Goal: Information Seeking & Learning: Learn about a topic

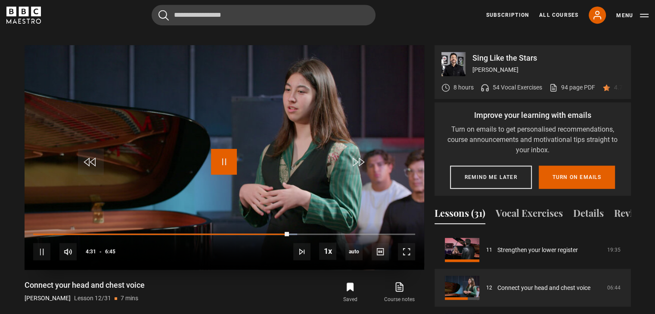
click at [224, 152] on span "Video Player" at bounding box center [224, 162] width 26 height 26
click at [525, 206] on button "Vocal Exercises" at bounding box center [529, 215] width 67 height 18
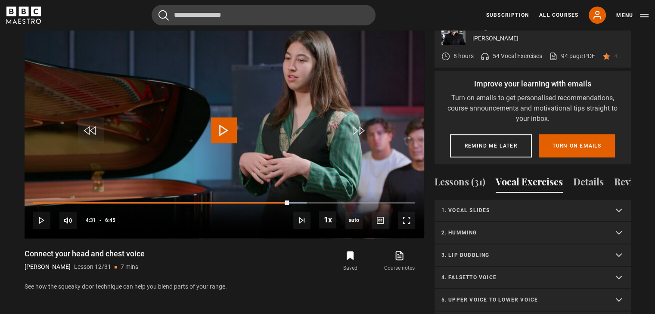
scroll to position [498, 0]
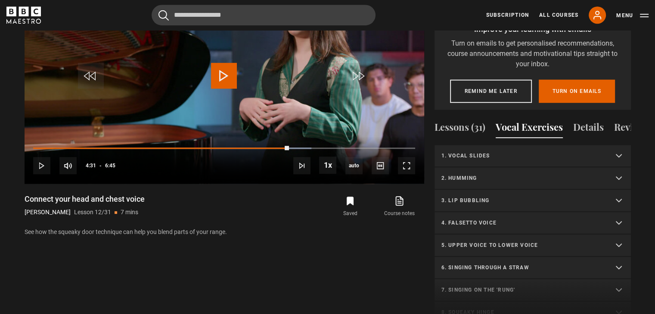
click at [509, 197] on p "3. Lip bubbling" at bounding box center [523, 201] width 162 height 8
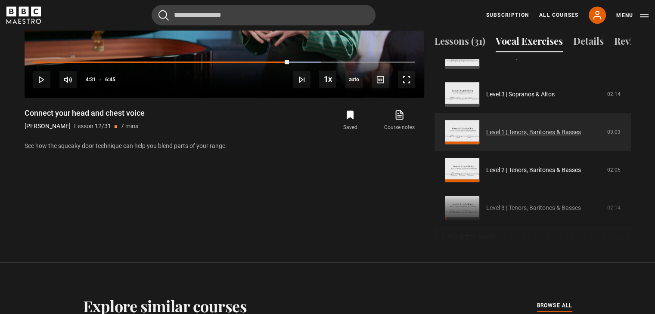
scroll to position [129, 0]
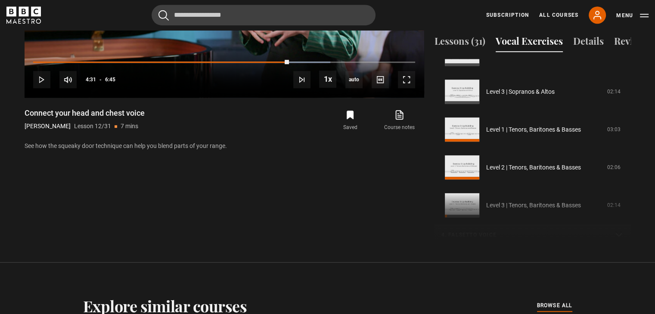
click at [535, 205] on div "1. Vocal slides Level 1 | All Voices 04:23 Level 2 | All Voices 06:30 Level 3 |…" at bounding box center [533, 152] width 196 height 186
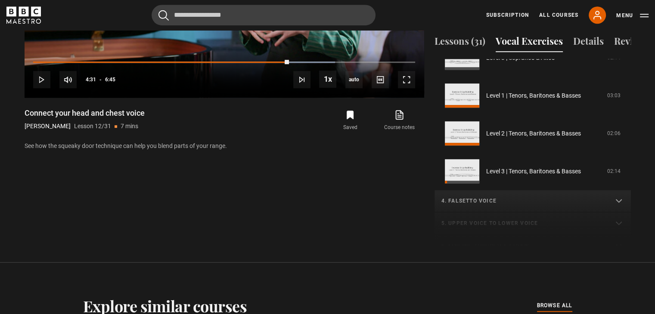
scroll to position [215, 0]
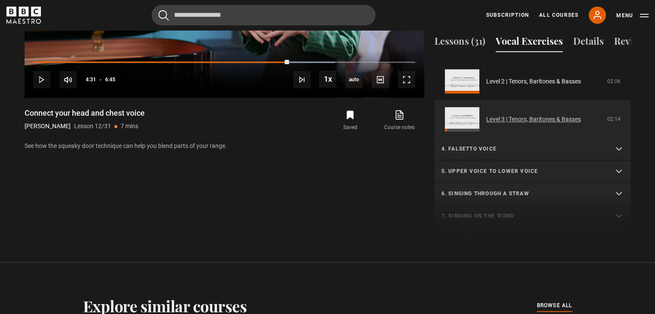
click at [519, 115] on link "Level 3 | Tenors, Baritones & Basses" at bounding box center [533, 119] width 95 height 9
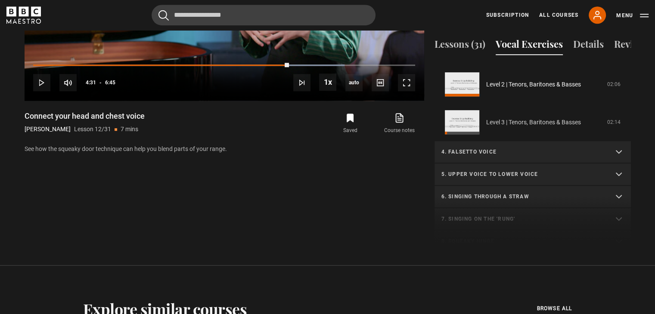
scroll to position [498, 0]
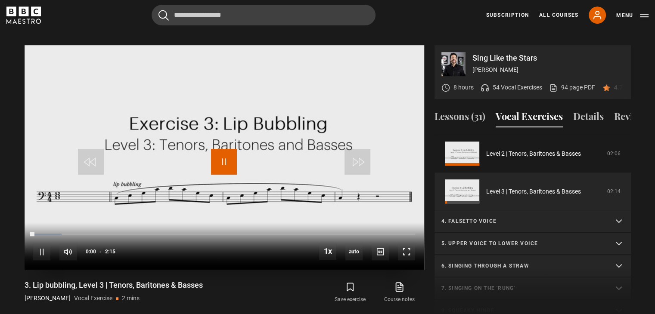
click at [221, 149] on span "Video Player" at bounding box center [224, 162] width 26 height 26
click at [226, 152] on span "Video Player" at bounding box center [224, 162] width 26 height 26
drag, startPoint x: 102, startPoint y: 243, endPoint x: 115, endPoint y: 243, distance: 13.8
click at [111, 249] on div "99%" at bounding box center [98, 252] width 26 height 6
click at [0, 99] on section "Sing Like the Stars Eric Vetro 8 hours 54 Vocal Exercises 94 page PDF (opens in…" at bounding box center [327, 176] width 655 height 330
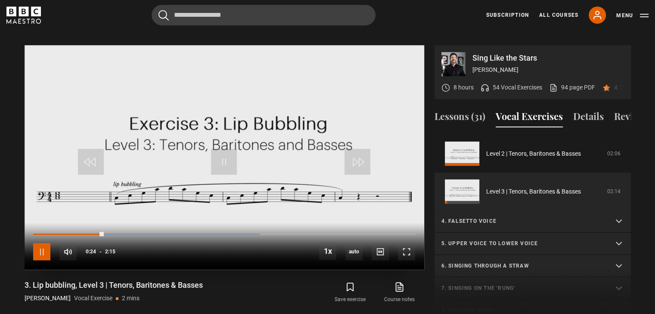
click at [47, 243] on span "Video Player" at bounding box center [41, 251] width 17 height 17
click at [235, 152] on span "Video Player" at bounding box center [224, 162] width 26 height 26
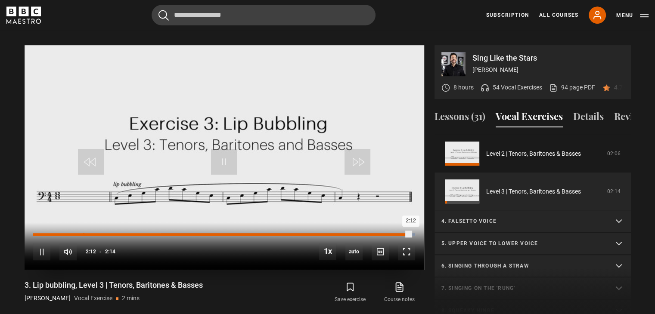
click at [83, 233] on div "Loaded : 100.00% 0:17 2:12" at bounding box center [224, 234] width 382 height 3
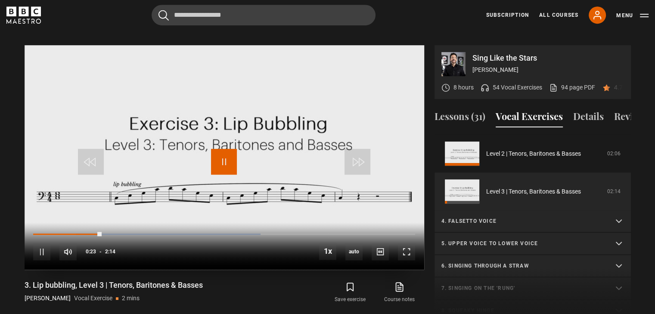
click at [227, 154] on span "Video Player" at bounding box center [224, 162] width 26 height 26
click at [224, 149] on span "Video Player" at bounding box center [224, 162] width 26 height 26
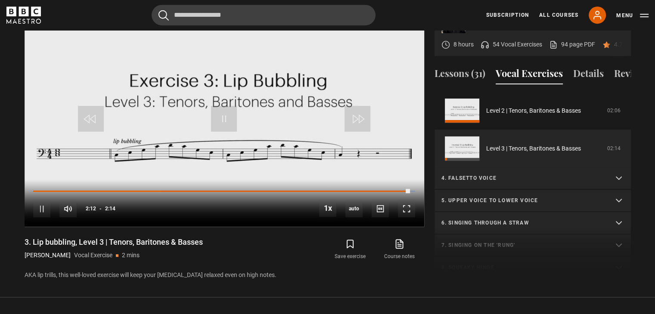
click at [521, 180] on p "4. Falsetto voice" at bounding box center [523, 178] width 162 height 8
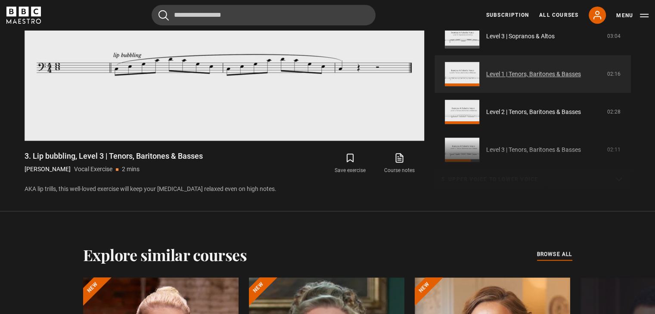
scroll to position [391, 0]
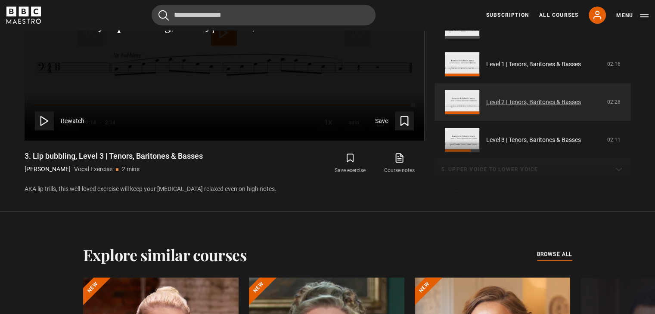
click at [541, 104] on link "Level 2 | Tenors, Baritones & Basses" at bounding box center [533, 102] width 95 height 9
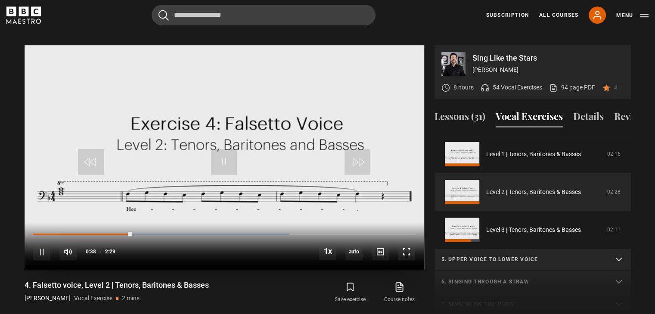
click at [321, 149] on video "Video Player" at bounding box center [225, 157] width 400 height 225
click at [231, 149] on span "Video Player" at bounding box center [224, 162] width 26 height 26
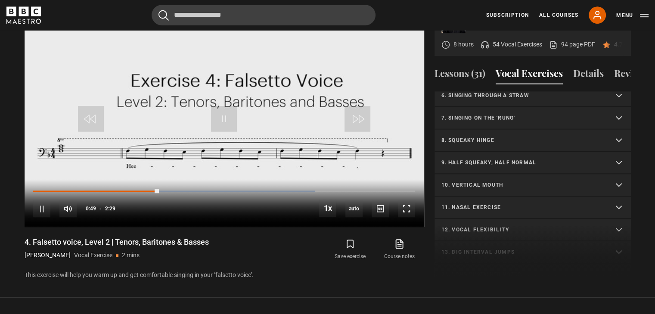
scroll to position [332, 0]
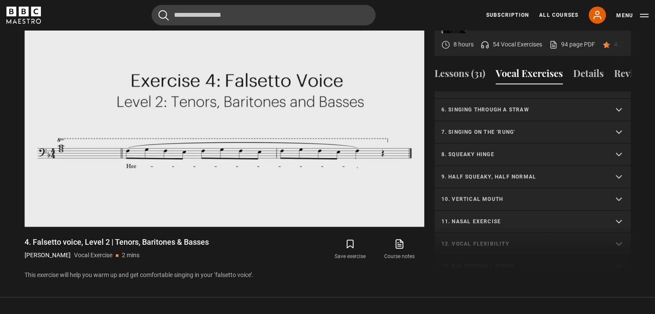
click at [529, 216] on summary "11. Nasal exercise" at bounding box center [533, 222] width 196 height 22
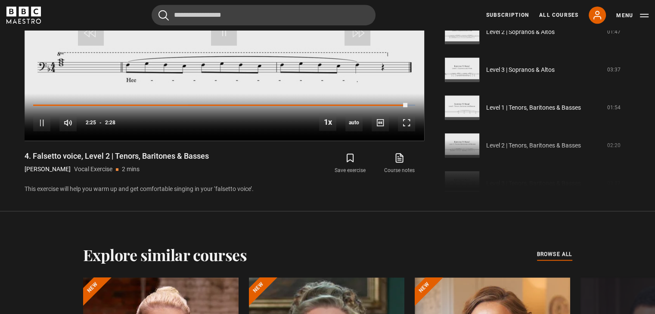
scroll to position [498, 0]
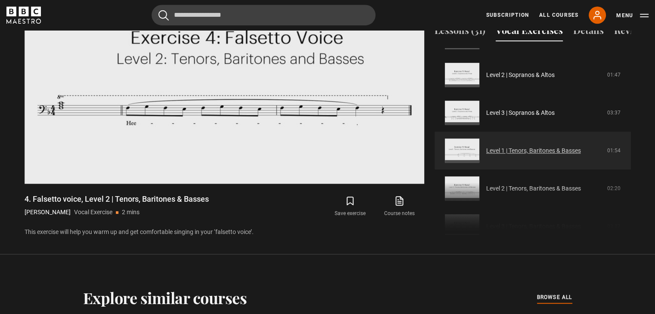
click at [546, 155] on link "Level 1 | Tenors, Baritones & Basses" at bounding box center [533, 150] width 95 height 9
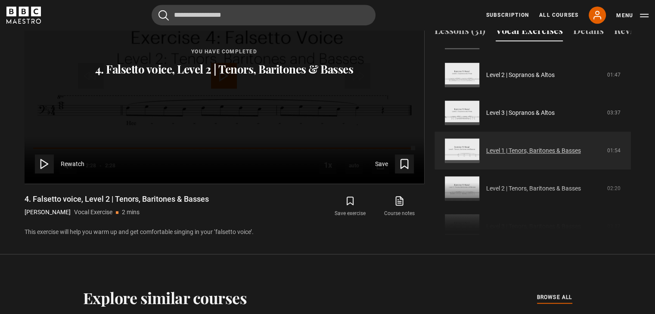
click at [506, 149] on link "Level 1 | Tenors, Baritones & Basses" at bounding box center [533, 150] width 95 height 9
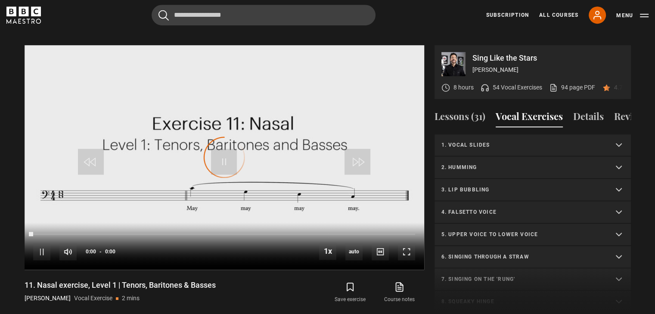
scroll to position [321, 0]
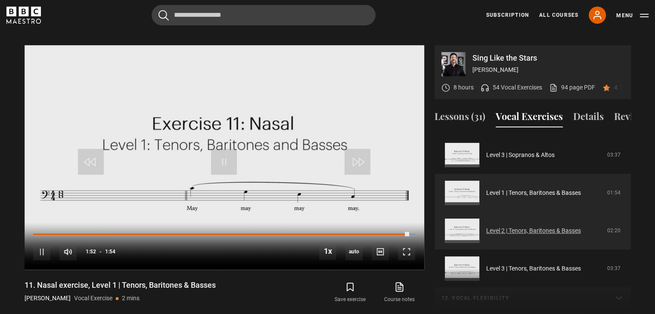
click at [516, 232] on link "Level 2 | Tenors, Baritones & Basses" at bounding box center [533, 231] width 95 height 9
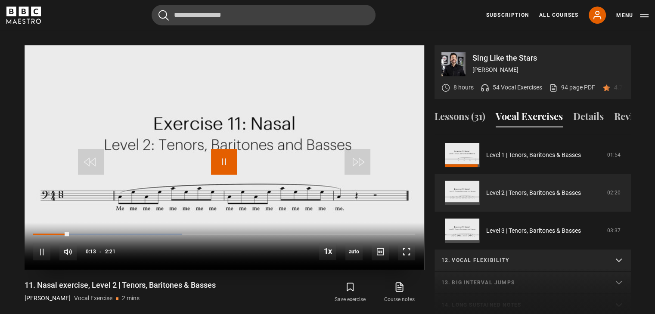
click at [233, 149] on span "Video Player" at bounding box center [224, 162] width 26 height 26
click at [234, 149] on span "Video Player" at bounding box center [224, 162] width 26 height 26
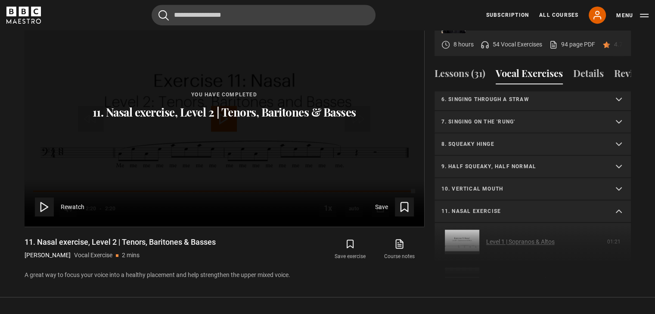
scroll to position [96, 0]
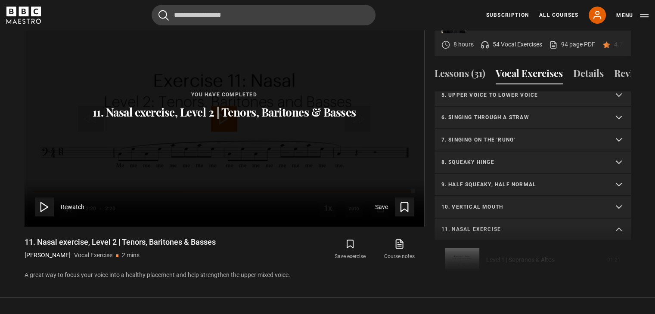
click at [514, 156] on summary "8. Squeaky hinge" at bounding box center [533, 163] width 196 height 22
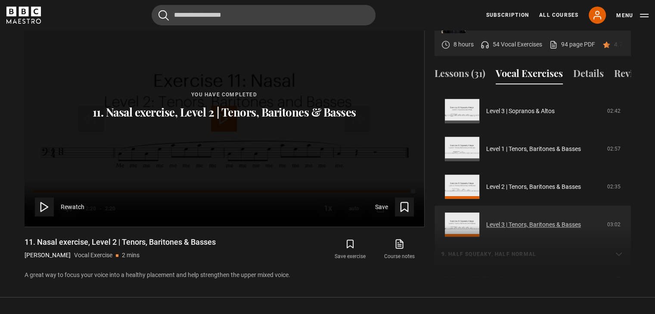
scroll to position [269, 0]
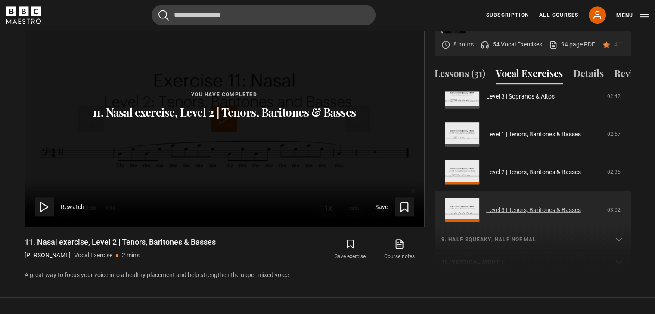
click at [526, 209] on link "Level 3 | Tenors, Baritones & Basses" at bounding box center [533, 210] width 95 height 9
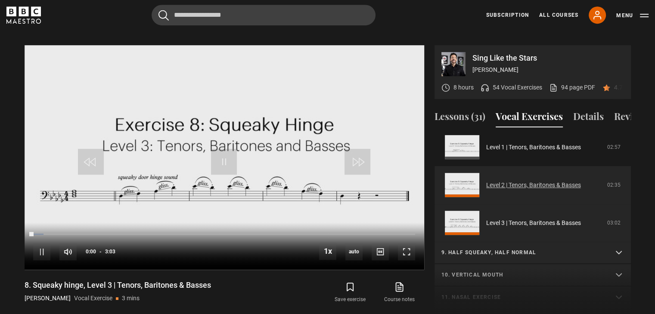
scroll to position [286, 0]
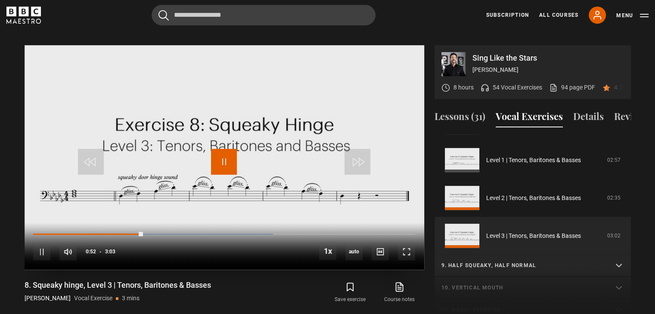
click at [222, 154] on span "Video Player" at bounding box center [224, 162] width 26 height 26
click at [233, 149] on span "Video Player" at bounding box center [224, 162] width 26 height 26
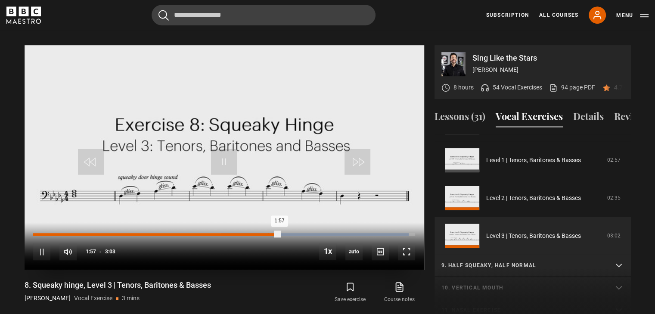
click at [267, 233] on div "1:57" at bounding box center [156, 234] width 246 height 3
click at [251, 223] on div "10s Skip Back 10 seconds Pause 10s Skip Forward 10 seconds Loaded : 98.36% 1:47…" at bounding box center [225, 247] width 400 height 48
click at [249, 233] on div "1:53" at bounding box center [151, 234] width 237 height 3
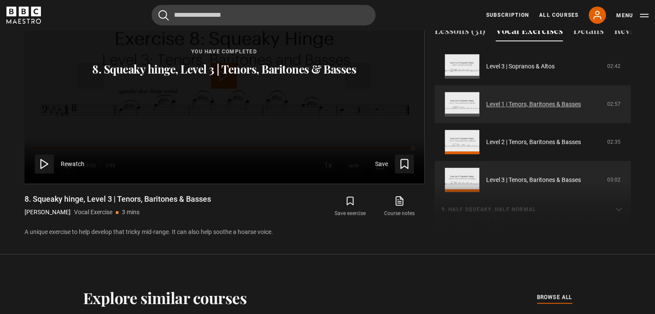
scroll to position [243, 0]
